Goal: Information Seeking & Learning: Learn about a topic

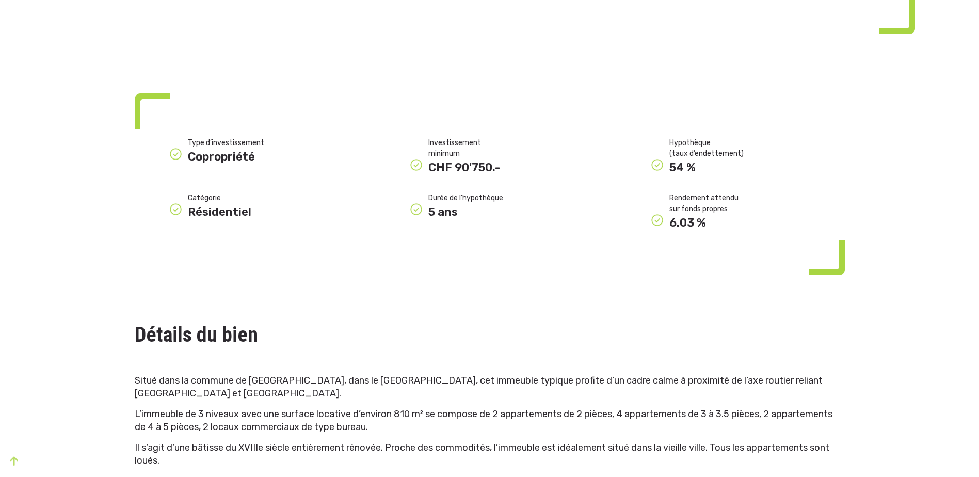
scroll to position [516, 0]
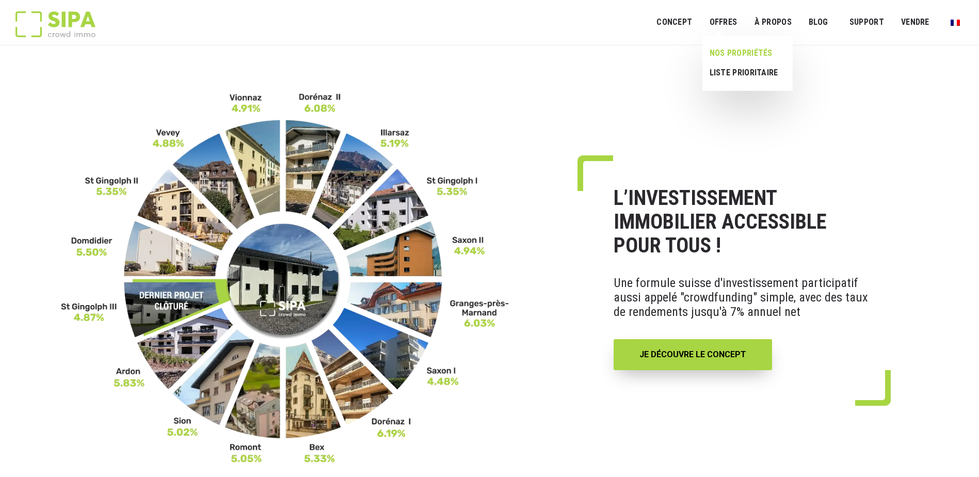
click at [734, 60] on link "NOS PROPRIÉTÉS" at bounding box center [744, 53] width 82 height 20
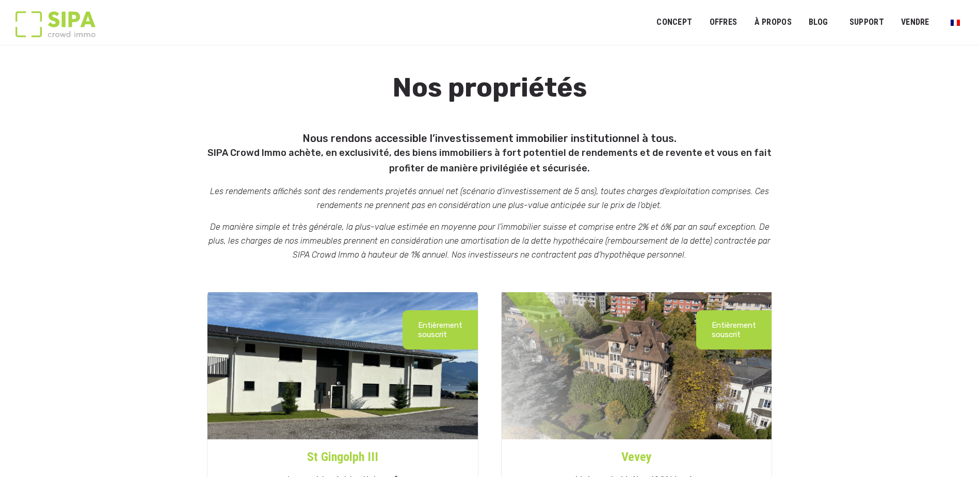
click at [58, 15] on img at bounding box center [55, 24] width 80 height 26
